Goal: Information Seeking & Learning: Learn about a topic

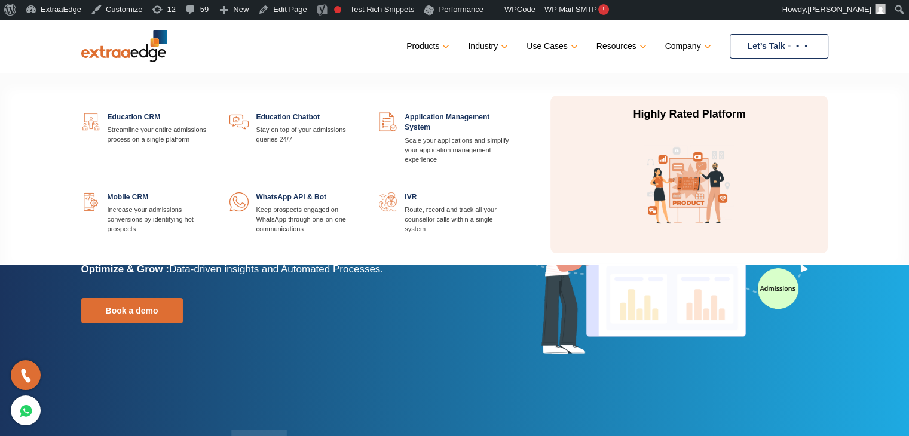
click at [509, 112] on link at bounding box center [509, 112] width 0 height 0
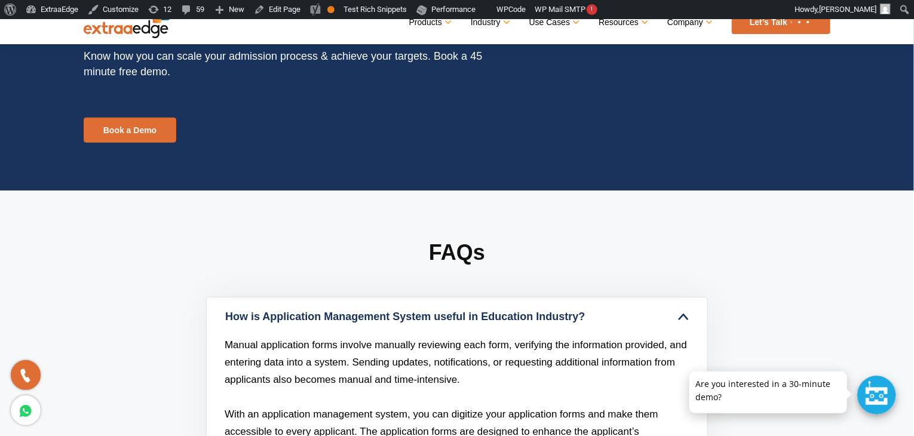
scroll to position [3167, 0]
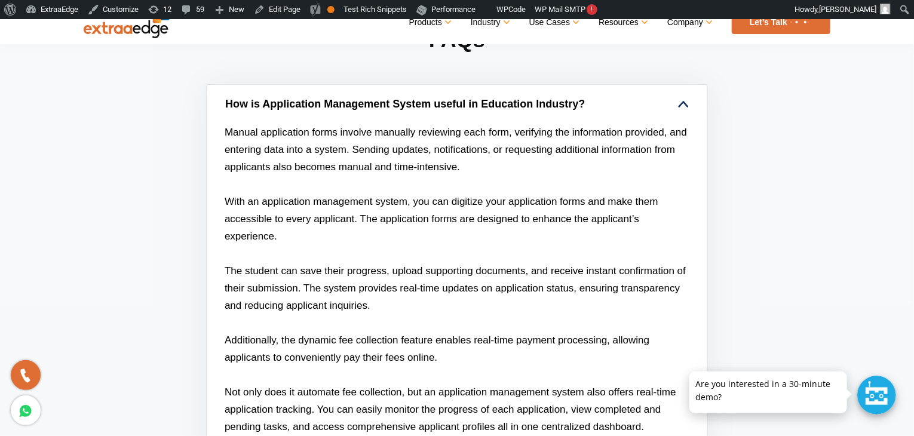
click at [493, 103] on link "How is Application Management System useful in Education Industry?" at bounding box center [457, 104] width 501 height 39
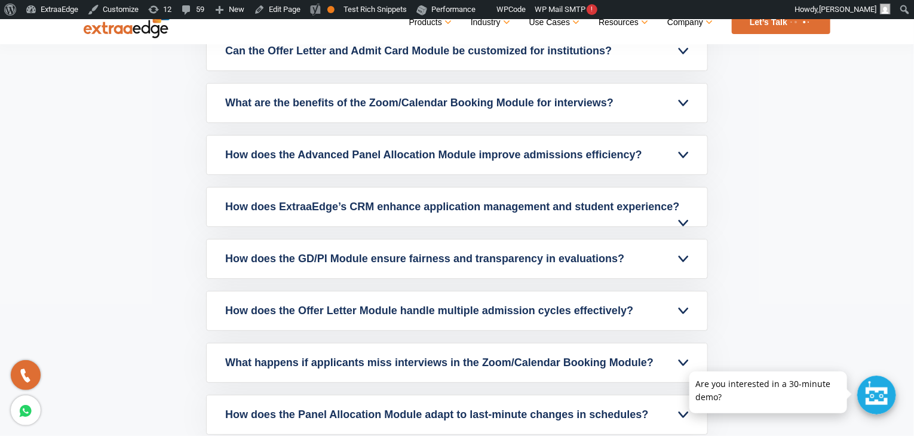
scroll to position [3526, 0]
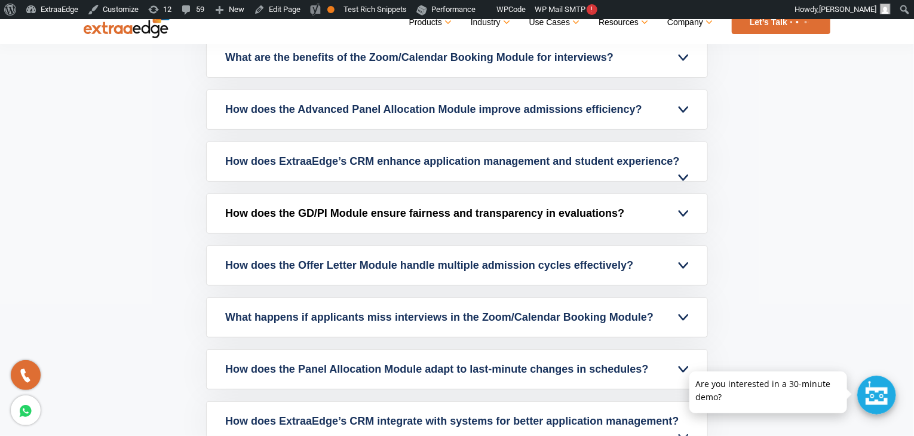
click at [654, 208] on link "How does the GD/PI Module ensure fairness and transparency in evaluations?" at bounding box center [457, 213] width 501 height 39
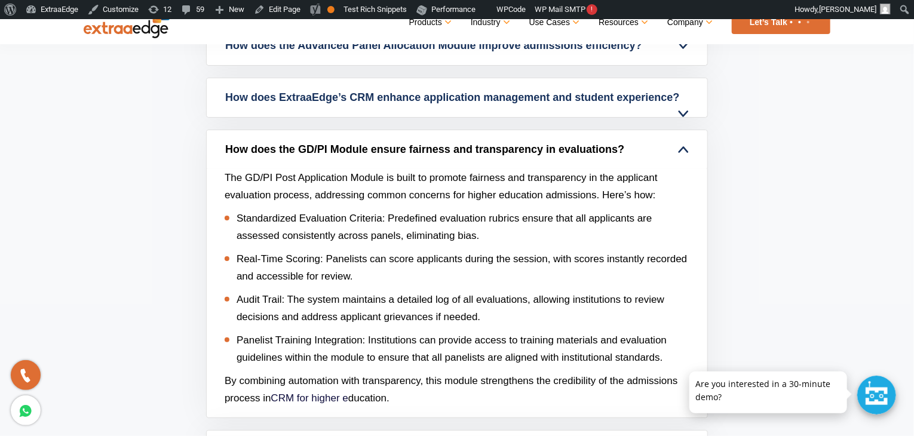
scroll to position [3645, 0]
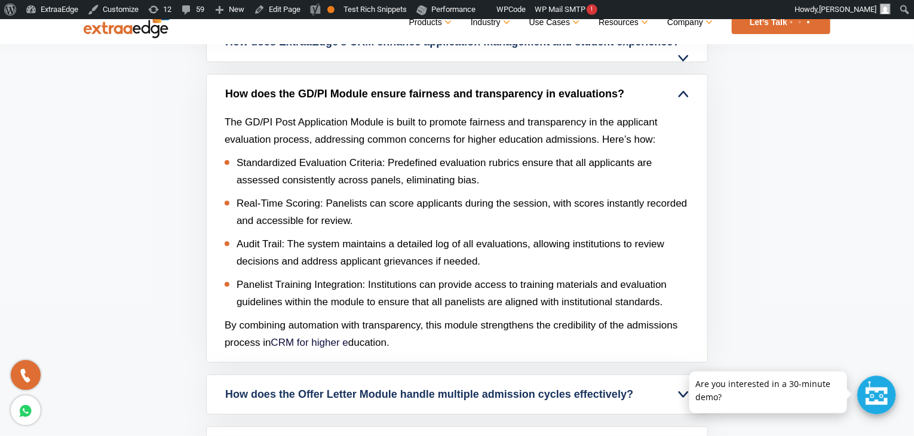
click at [679, 93] on link "How does the GD/PI Module ensure fairness and transparency in evaluations?" at bounding box center [457, 94] width 501 height 39
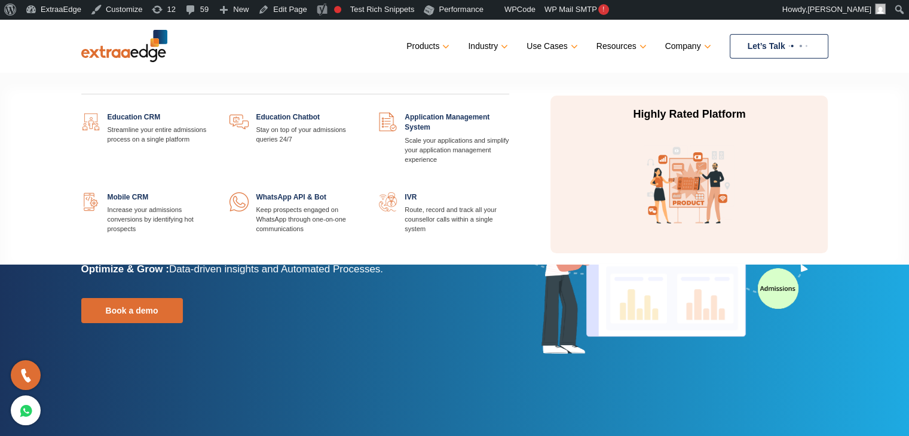
click at [212, 112] on link at bounding box center [212, 112] width 0 height 0
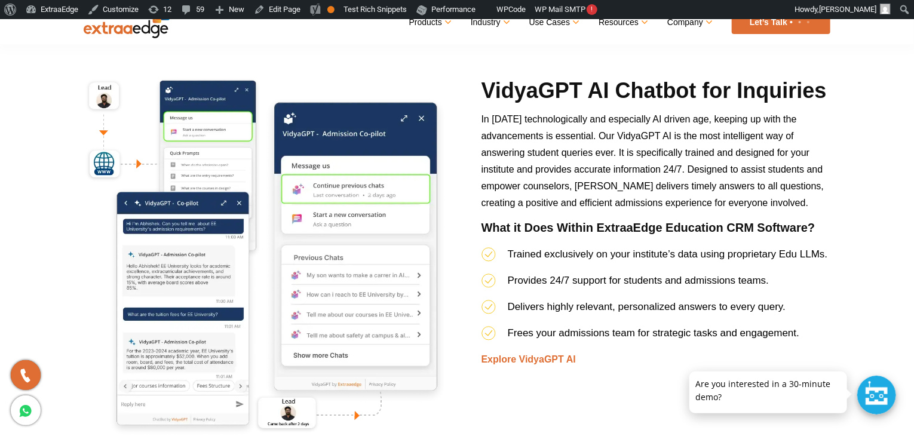
scroll to position [4002, 0]
click at [522, 365] on link "Explore VidyaGPT AI" at bounding box center [529, 359] width 94 height 10
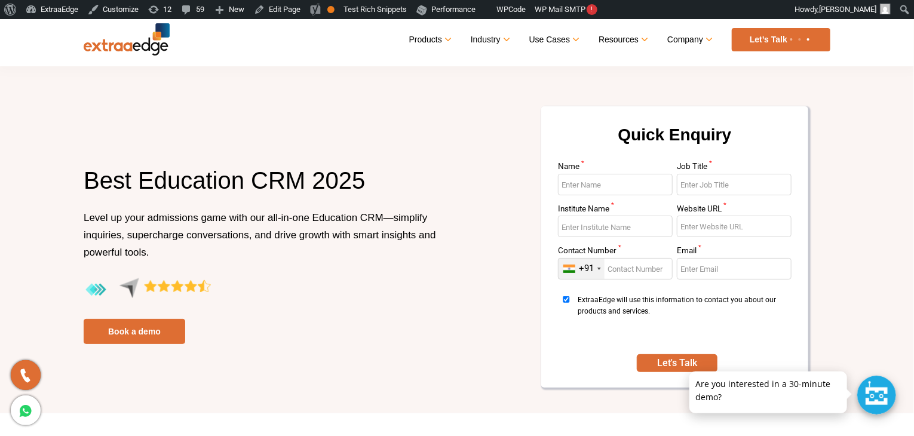
scroll to position [0, 0]
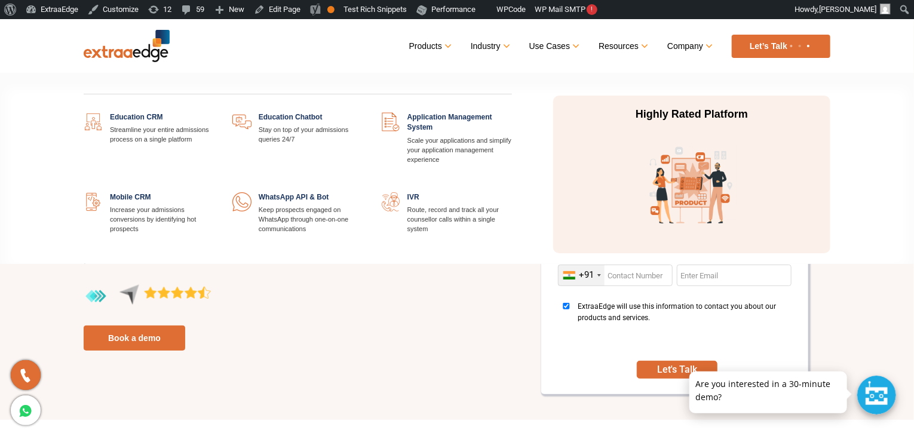
click at [512, 112] on link at bounding box center [512, 112] width 0 height 0
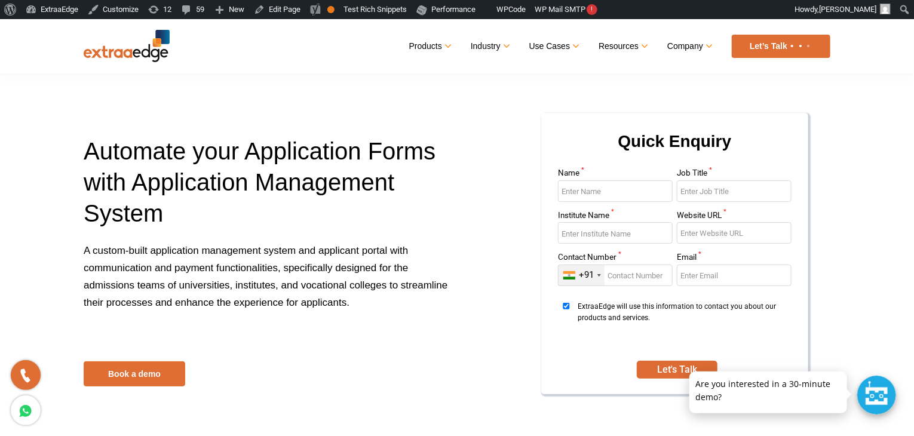
click at [130, 48] on img at bounding box center [127, 46] width 86 height 32
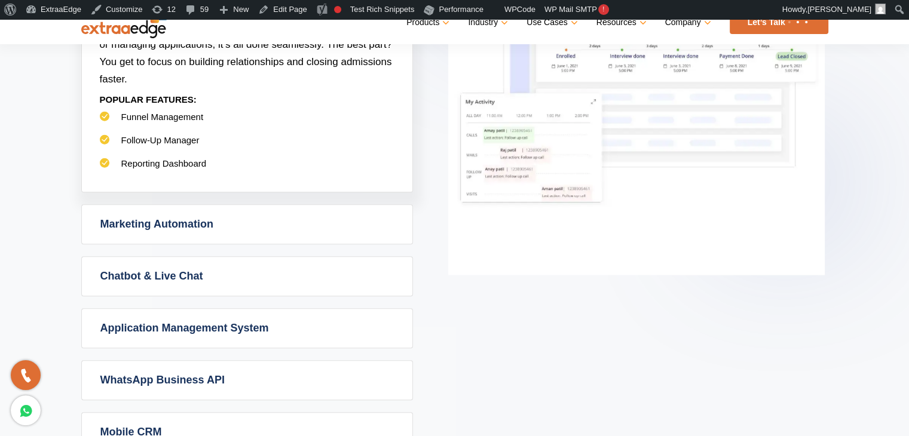
scroll to position [747, 0]
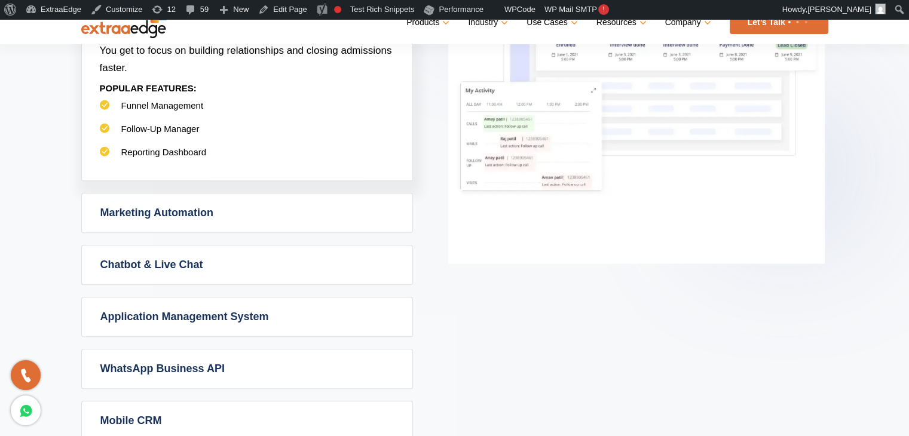
click at [236, 211] on link "Marketing Automation" at bounding box center [247, 213] width 330 height 39
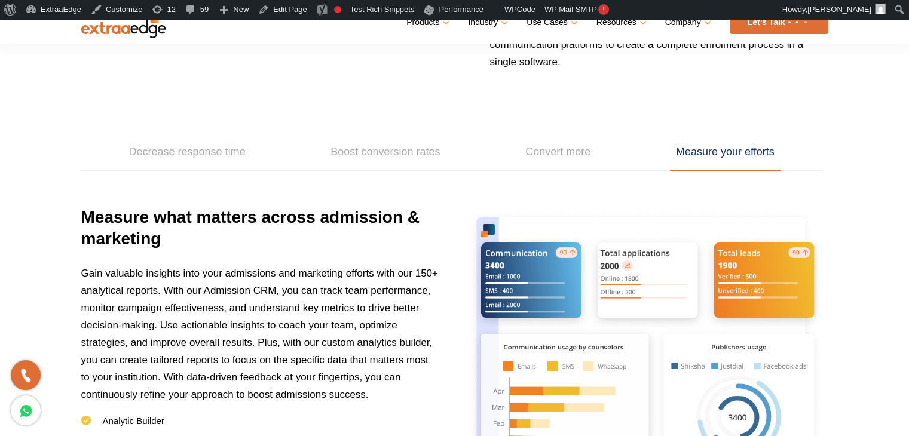
scroll to position [1668, 0]
click at [230, 139] on link "Decrease response time" at bounding box center [187, 152] width 128 height 37
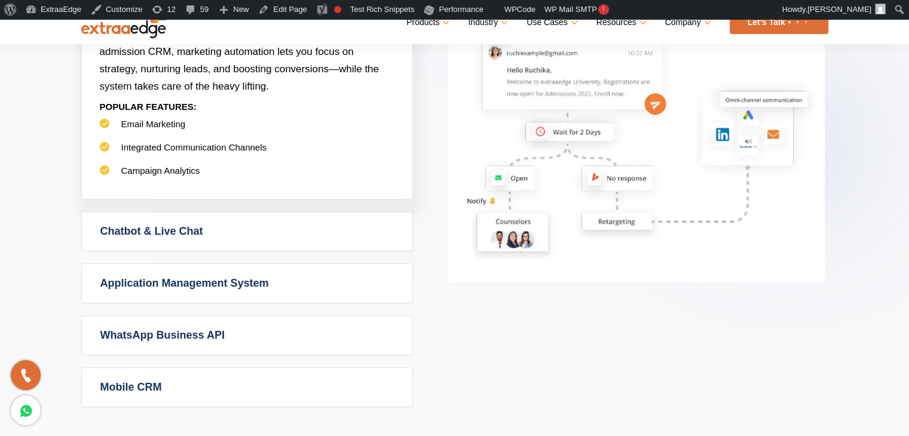
scroll to position [781, 0]
click at [327, 325] on link "WhatsApp Business API" at bounding box center [247, 335] width 330 height 39
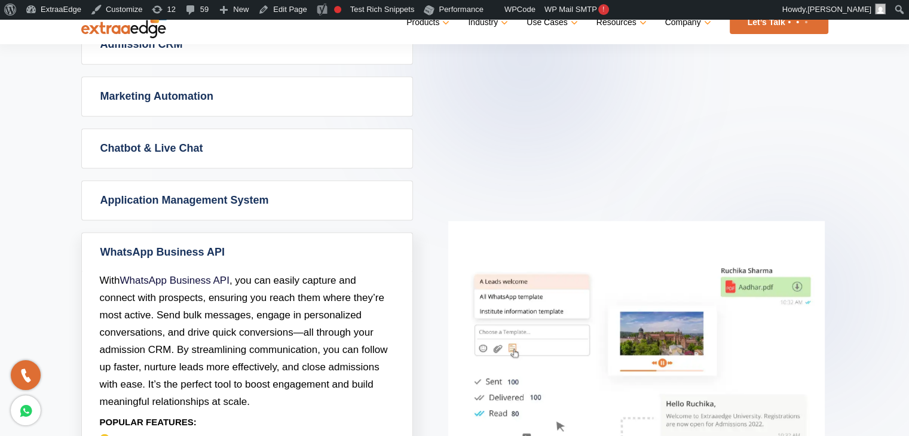
scroll to position [619, 0]
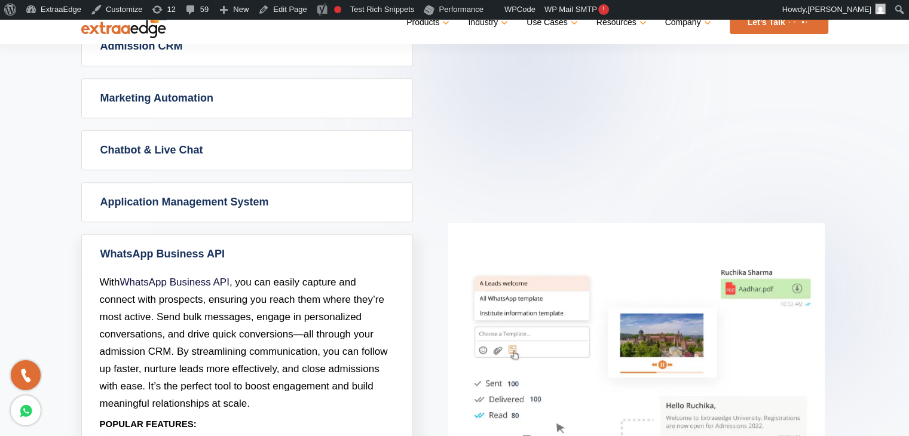
click at [344, 198] on link "Application Management System" at bounding box center [247, 202] width 330 height 39
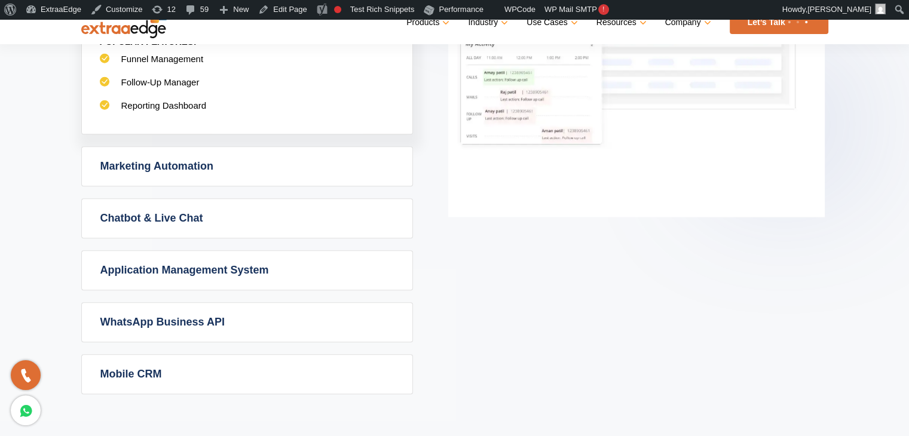
scroll to position [795, 0]
click at [280, 160] on link "Marketing Automation" at bounding box center [247, 165] width 330 height 39
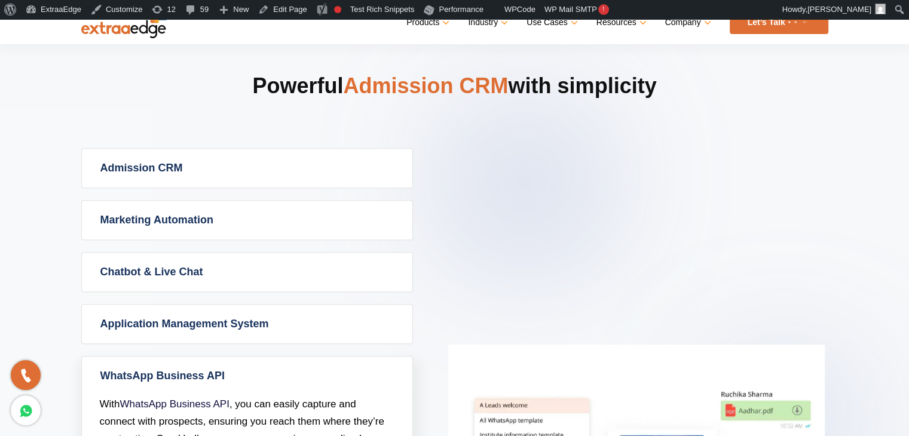
scroll to position [496, 0]
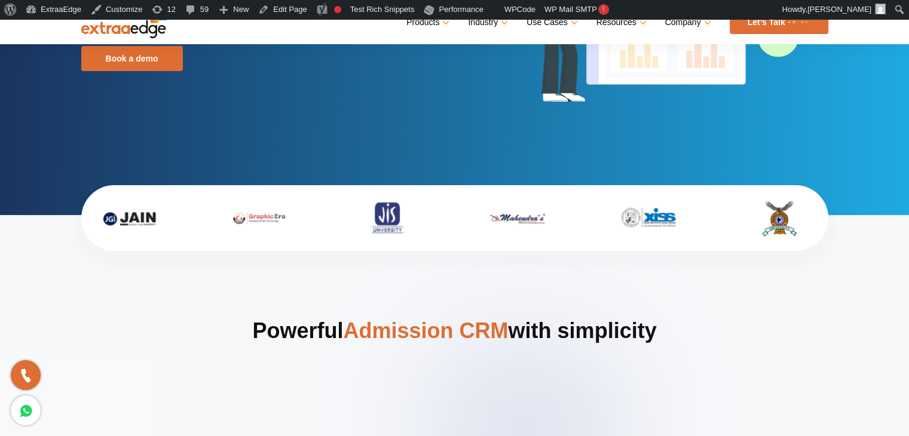
scroll to position [253, 0]
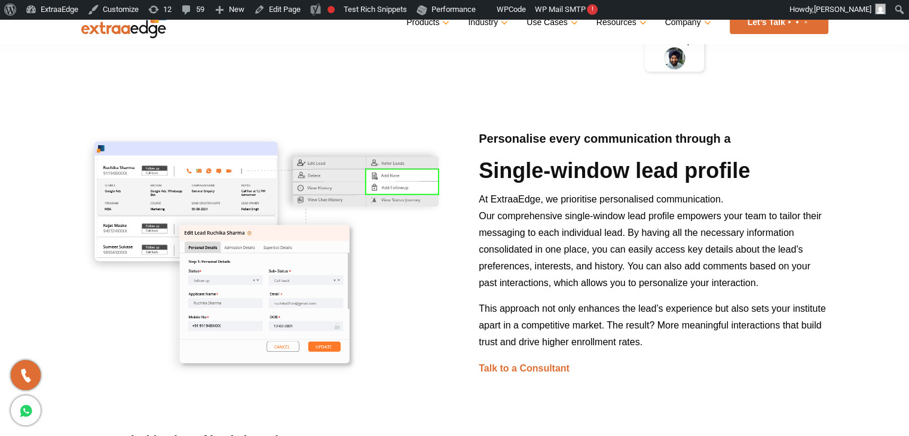
scroll to position [1551, 0]
